Goal: Task Accomplishment & Management: Use online tool/utility

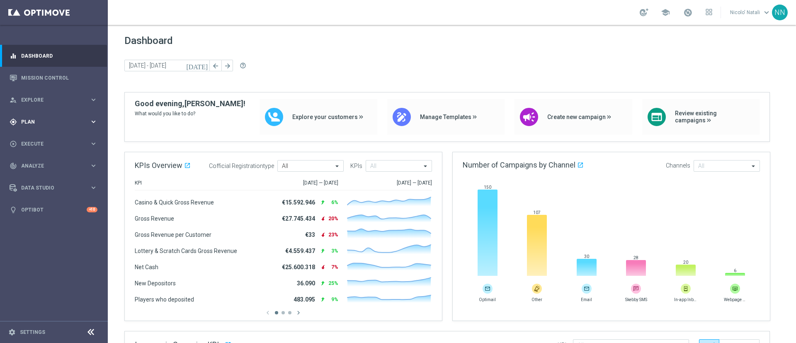
click at [40, 131] on div "gps_fixed Plan keyboard_arrow_right" at bounding box center [53, 122] width 107 height 22
click at [36, 165] on span "Templates" at bounding box center [51, 163] width 59 height 5
click at [42, 74] on link "Mission Control" at bounding box center [59, 78] width 76 height 22
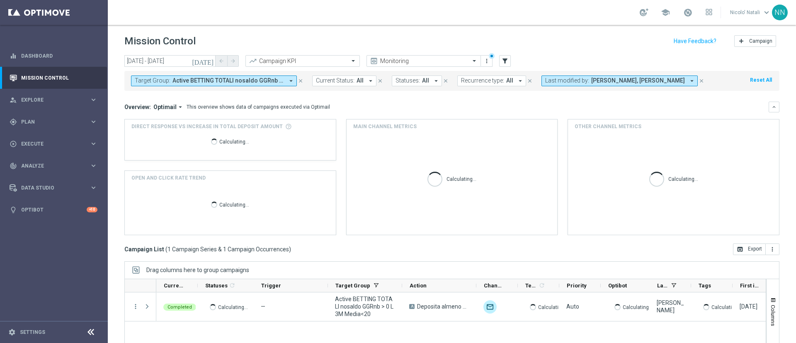
click at [252, 80] on span "Active BETTING TOTALI nosaldo GGRnb > 0 L3M Media<20" at bounding box center [228, 80] width 112 height 7
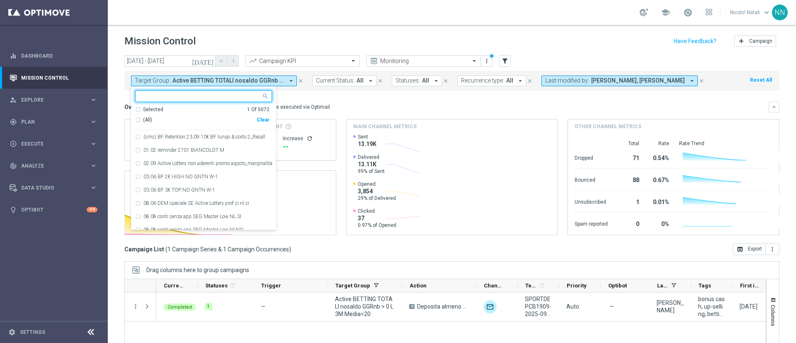
click at [0, 0] on div "Clear" at bounding box center [0, 0] width 0 height 0
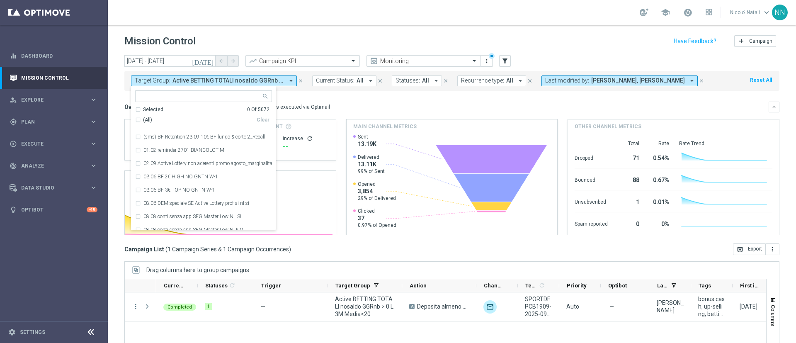
click at [591, 82] on span "[PERSON_NAME], [PERSON_NAME]" at bounding box center [638, 80] width 94 height 7
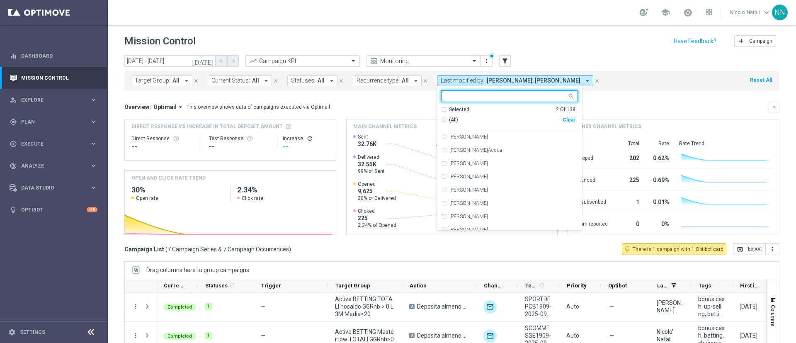
click at [213, 58] on icon "[DATE]" at bounding box center [203, 60] width 22 height 7
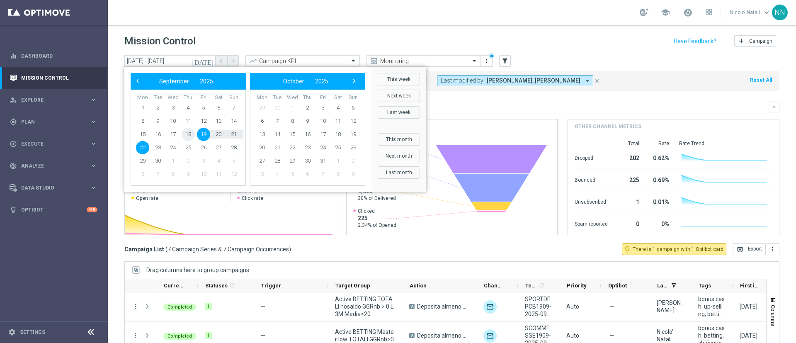
click at [190, 136] on span "18" at bounding box center [188, 134] width 13 height 13
click at [233, 131] on span "21" at bounding box center [233, 134] width 13 height 13
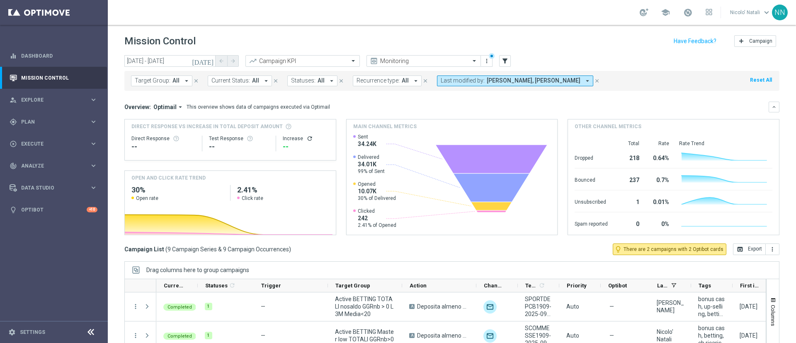
click at [209, 61] on icon "[DATE]" at bounding box center [203, 60] width 22 height 7
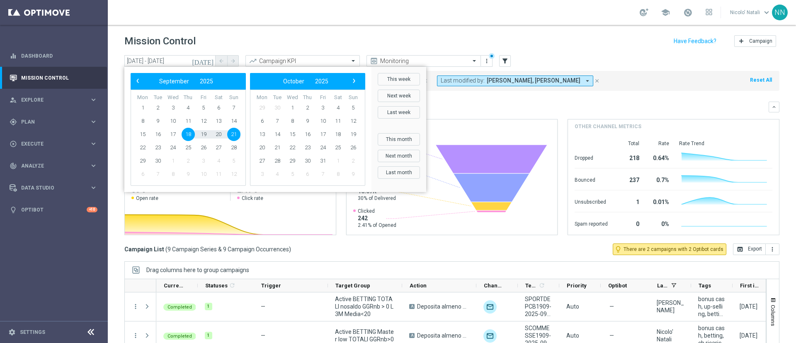
click at [187, 136] on span "18" at bounding box center [188, 134] width 13 height 13
click at [187, 148] on span "25" at bounding box center [188, 147] width 13 height 13
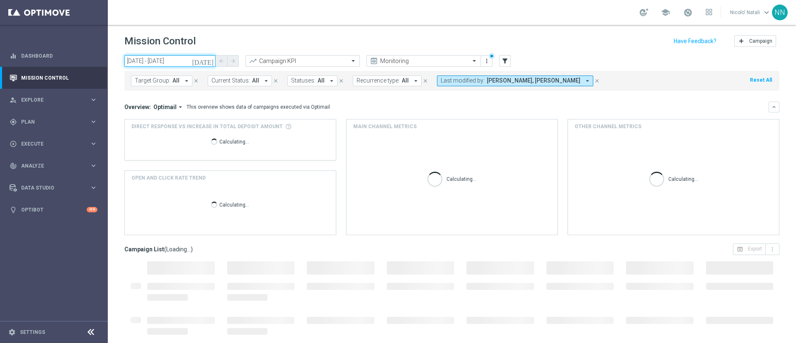
click at [186, 61] on input "[DATE] - [DATE]" at bounding box center [169, 61] width 91 height 12
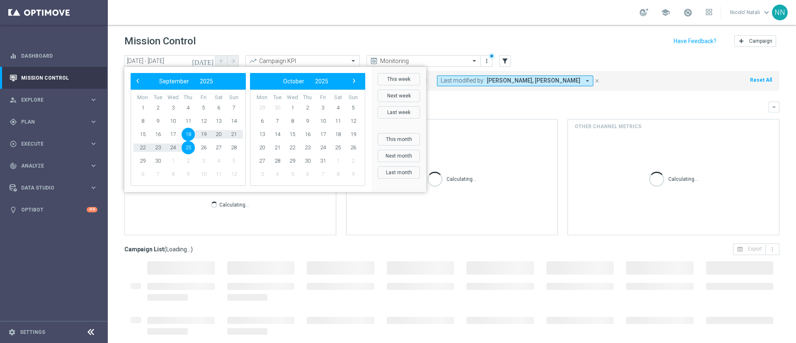
click at [185, 149] on span "25" at bounding box center [188, 147] width 13 height 13
click at [236, 148] on span "28" at bounding box center [233, 147] width 13 height 13
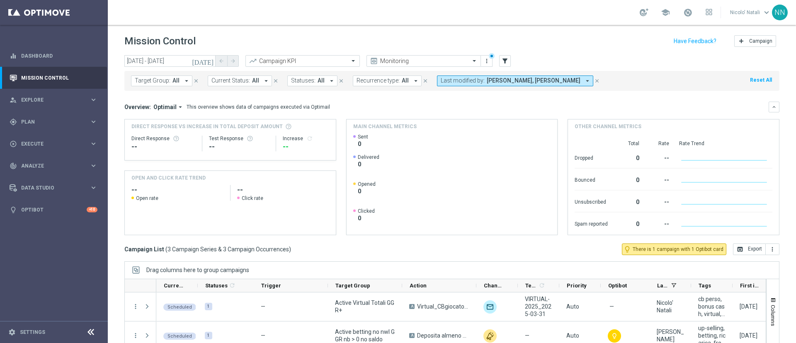
click at [211, 62] on icon "[DATE]" at bounding box center [203, 60] width 22 height 7
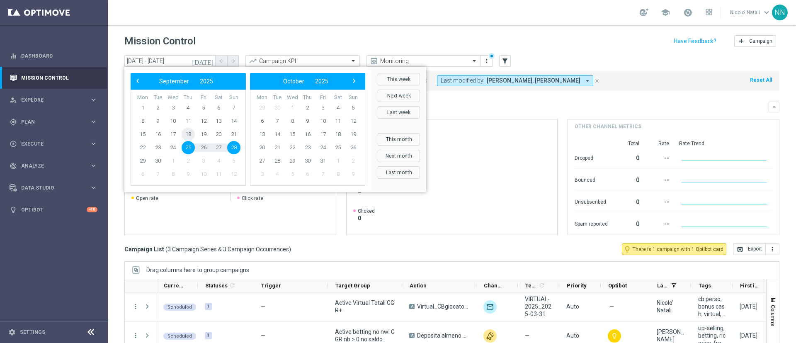
click at [189, 130] on span "18" at bounding box center [188, 134] width 13 height 13
click at [233, 134] on span "21" at bounding box center [233, 134] width 13 height 13
type input "[DATE] - [DATE]"
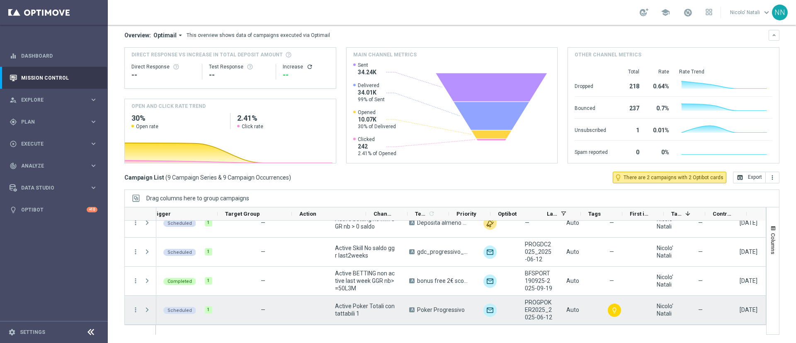
scroll to position [0, 109]
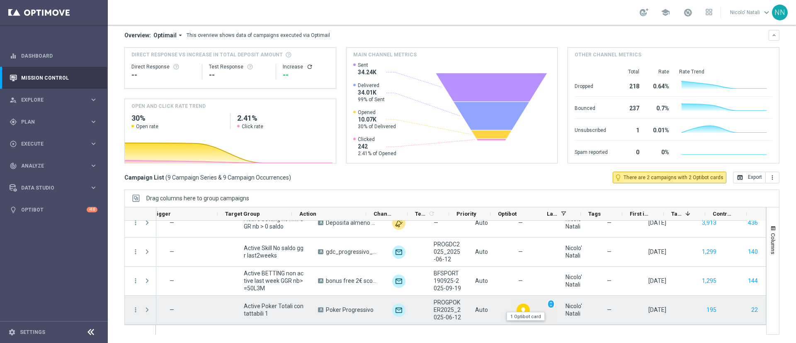
click at [520, 311] on icon "lightbulb" at bounding box center [523, 310] width 7 height 7
click at [548, 304] on span "unfold_more" at bounding box center [551, 304] width 6 height 6
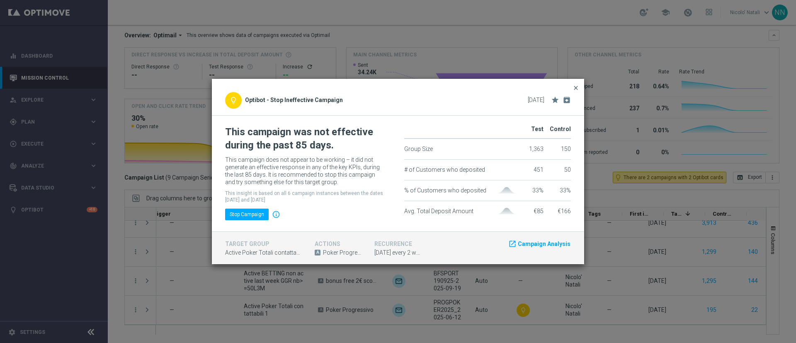
click at [574, 88] on span "close" at bounding box center [576, 88] width 7 height 7
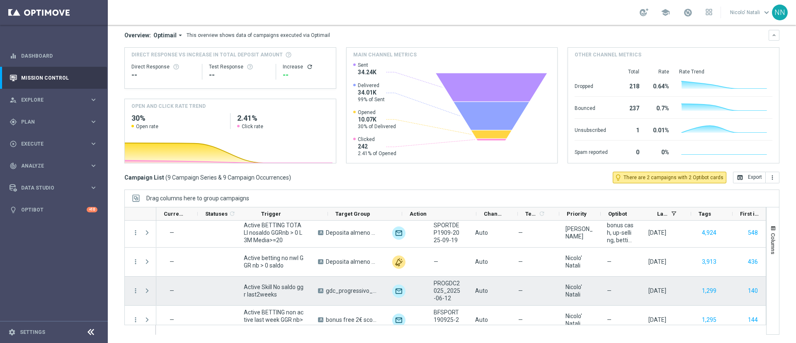
scroll to position [0, 0]
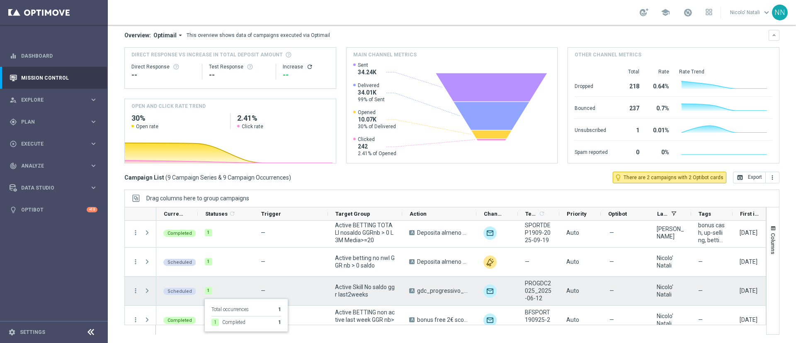
click at [207, 292] on div "1" at bounding box center [208, 290] width 7 height 7
click at [135, 289] on icon "more_vert" at bounding box center [135, 290] width 7 height 7
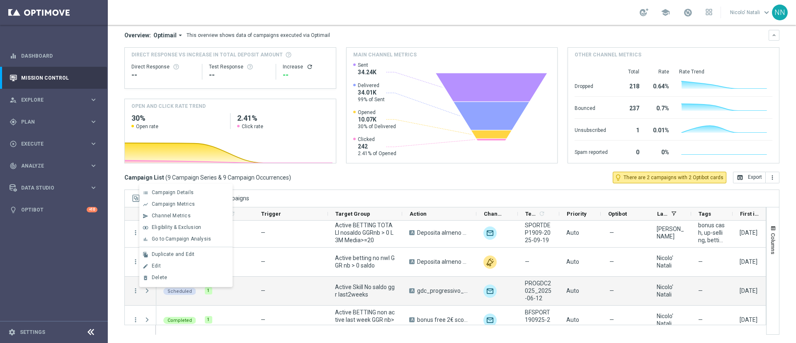
click at [332, 173] on div "Campaign List ( 9 Campaign Series & 9 Campaign Occurrences ) lightbulb_outline …" at bounding box center [451, 178] width 655 height 12
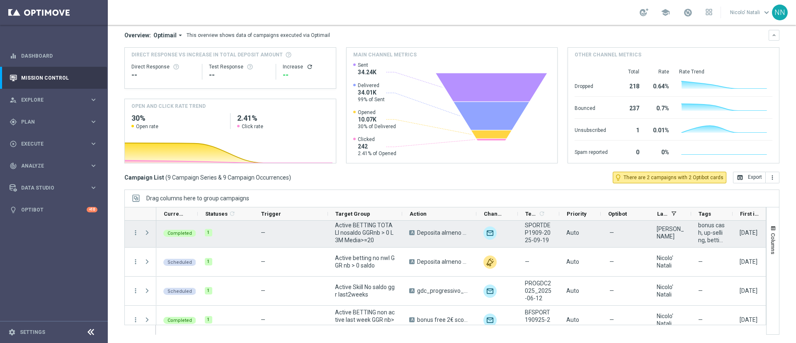
click at [301, 226] on div "Scheduled 1 — Active betting no nwl GGR nb > 0 no saldo A Deposita almeno 20€ p…" at bounding box center [506, 232] width 701 height 261
